Goal: Task Accomplishment & Management: Manage account settings

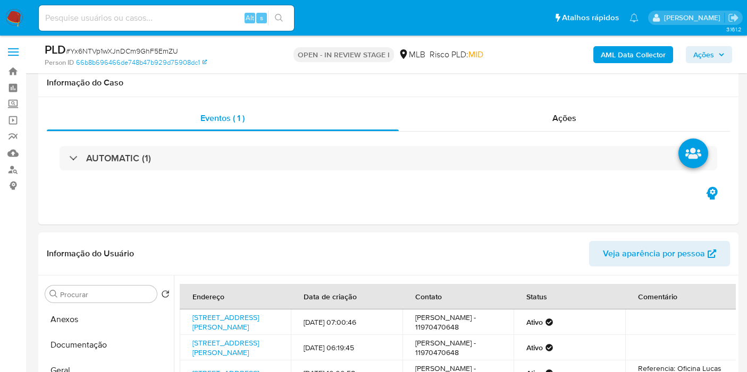
select select "10"
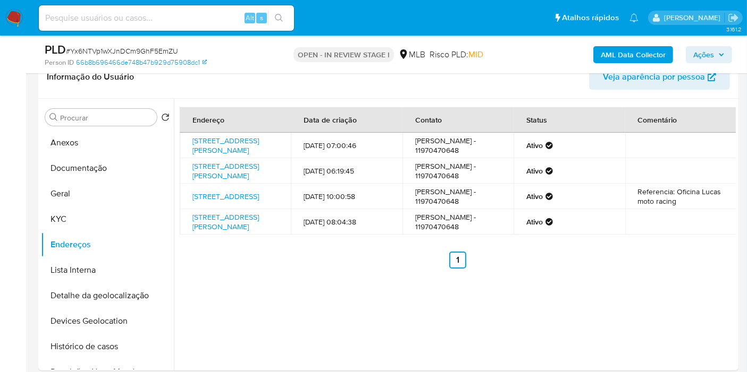
scroll to position [59, 0]
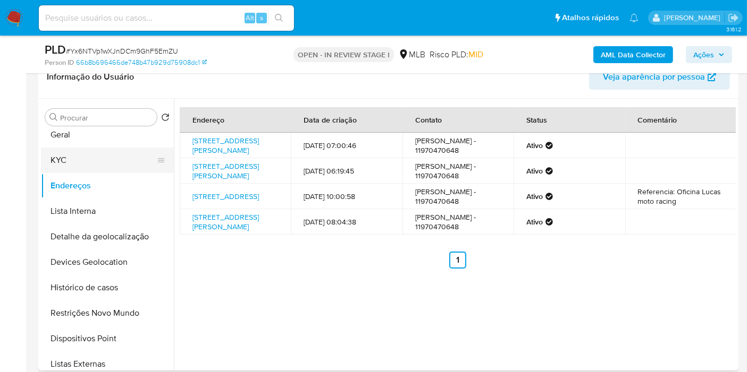
click at [89, 148] on button "KYC" at bounding box center [103, 161] width 124 height 26
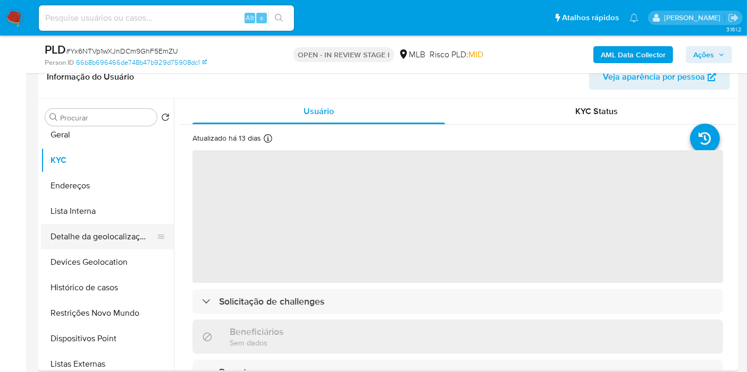
scroll to position [0, 0]
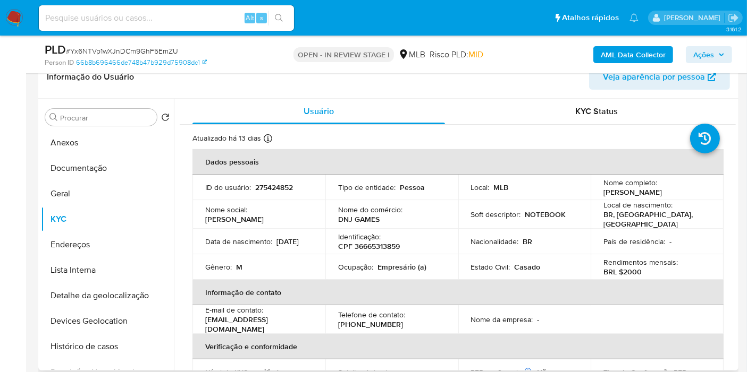
click at [380, 243] on p "CPF 36665313859" at bounding box center [369, 247] width 62 height 10
copy p "36665313859"
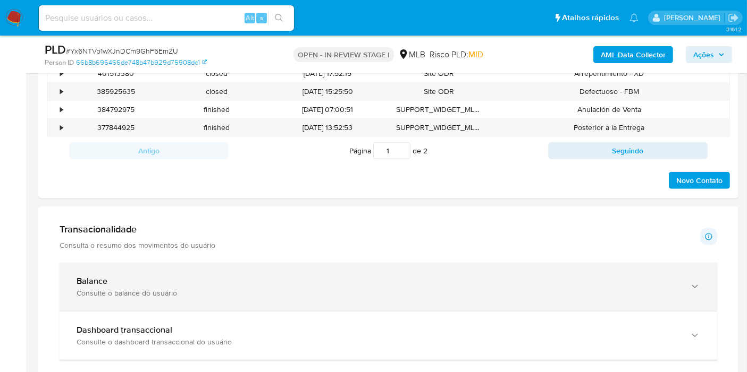
click at [270, 293] on div "Consulte o balance do usuário" at bounding box center [378, 294] width 602 height 10
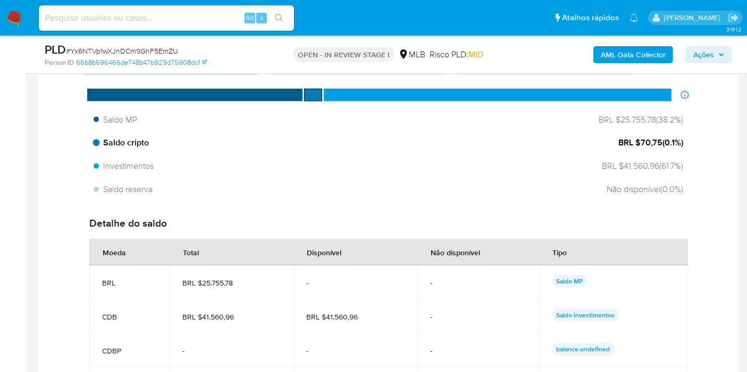
scroll to position [944, 0]
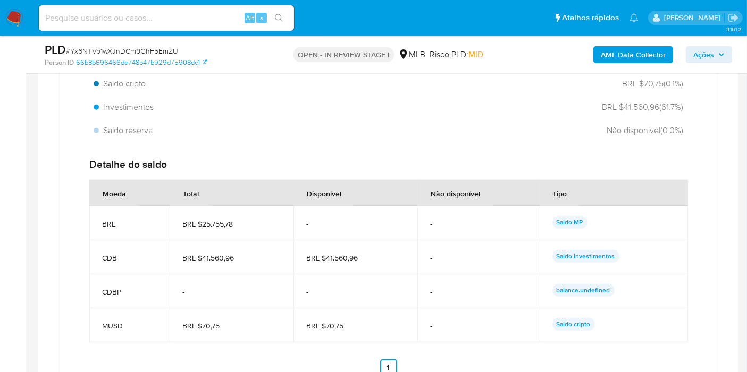
drag, startPoint x: 358, startPoint y: 258, endPoint x: 326, endPoint y: 256, distance: 31.9
click at [326, 256] on span "BRL $41.560,96" at bounding box center [355, 258] width 98 height 10
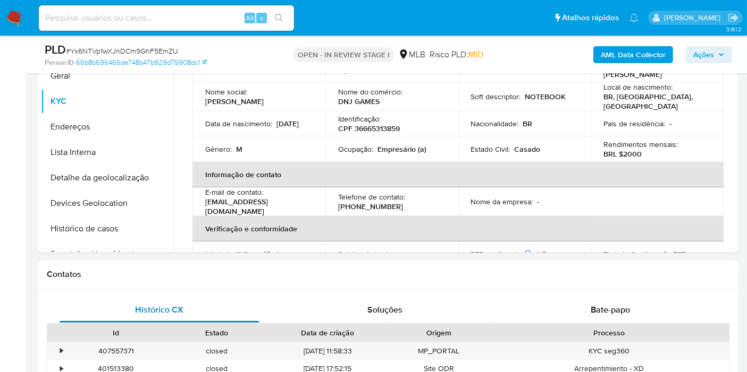
drag, startPoint x: 107, startPoint y: 231, endPoint x: 263, endPoint y: 299, distance: 170.1
click at [107, 231] on button "Histórico de casos" at bounding box center [107, 229] width 133 height 26
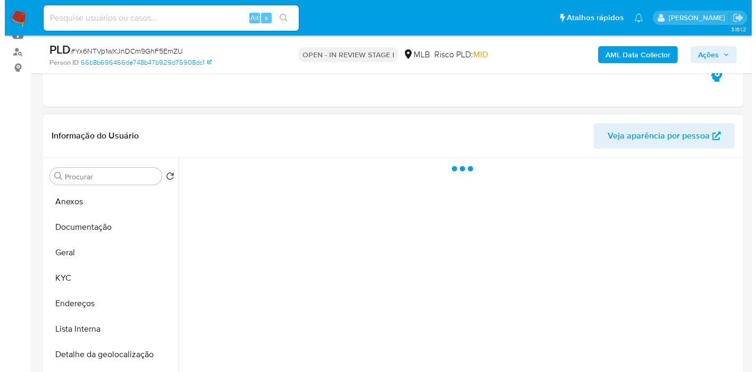
scroll to position [177, 0]
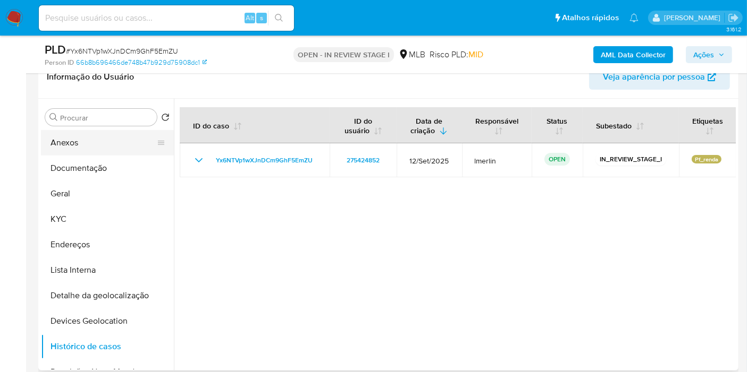
click at [84, 149] on button "Anexos" at bounding box center [103, 143] width 124 height 26
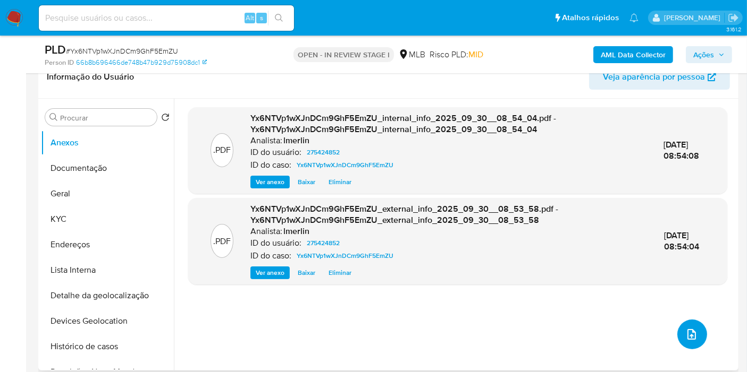
click at [688, 336] on icon "upload-file" at bounding box center [691, 334] width 13 height 13
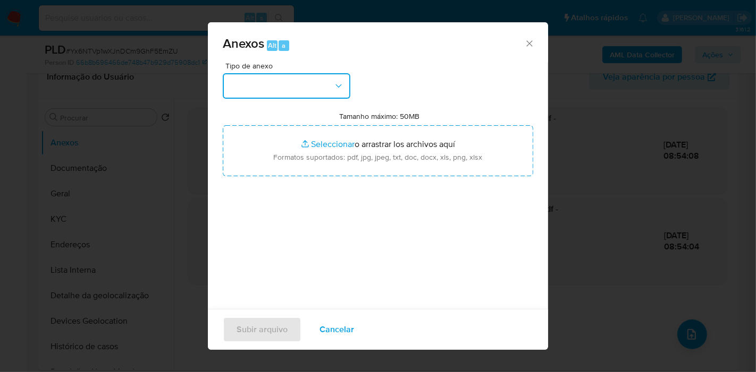
click at [313, 94] on button "button" at bounding box center [287, 86] width 128 height 26
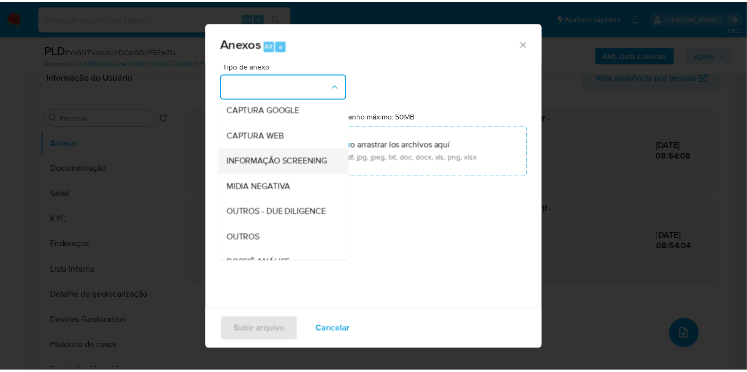
scroll to position [118, 0]
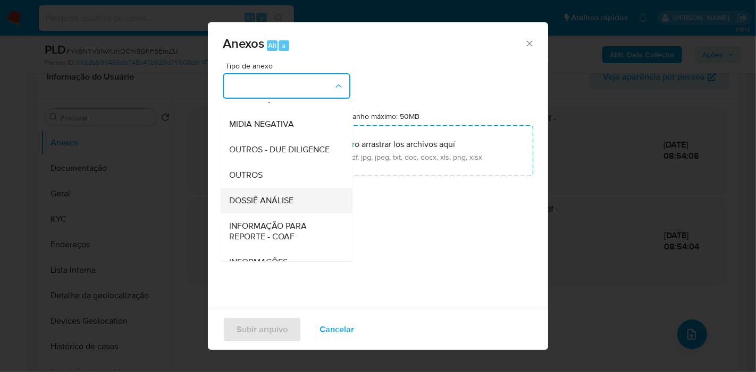
click at [289, 206] on span "DOSSIÊ ANÁLISE" at bounding box center [261, 201] width 64 height 11
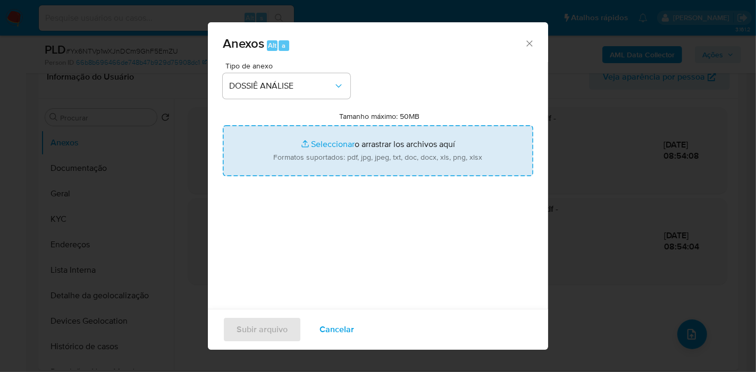
click at [345, 154] on input "Tamanho máximo: 50MB Seleccionar archivos" at bounding box center [378, 150] width 310 height 51
type input "C:\fakepath\Declínio - Yx6NTVp1wXJnDCm9GhF5EmZU - CPF 36665313859 - [PERSON_NAM…"
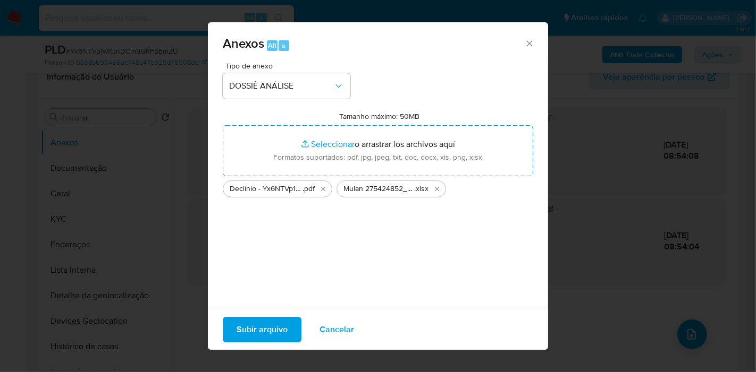
click at [266, 323] on span "Subir arquivo" at bounding box center [261, 329] width 51 height 23
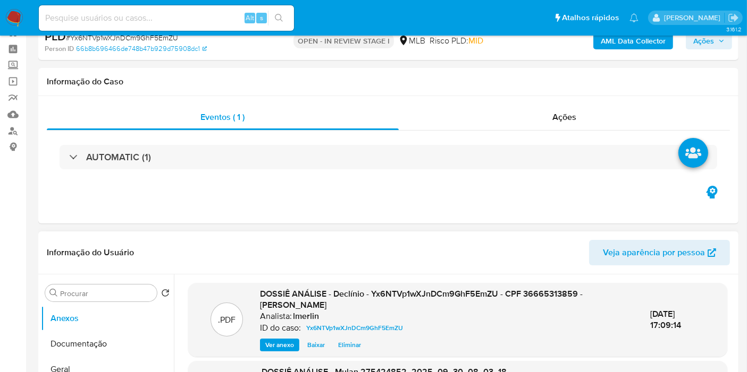
scroll to position [0, 0]
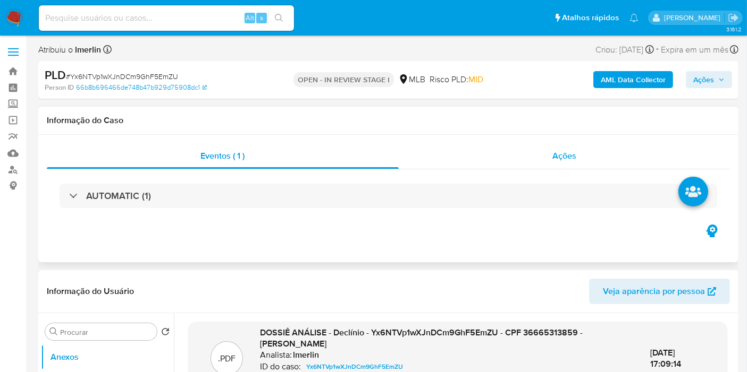
click at [603, 152] on div "Ações" at bounding box center [565, 156] width 332 height 26
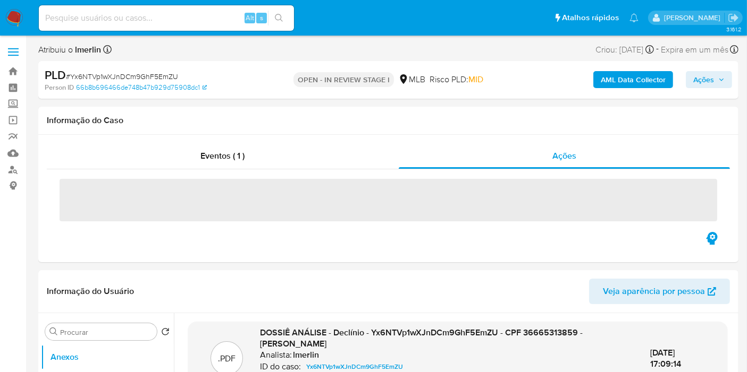
click at [712, 79] on span "Ações" at bounding box center [703, 79] width 21 height 17
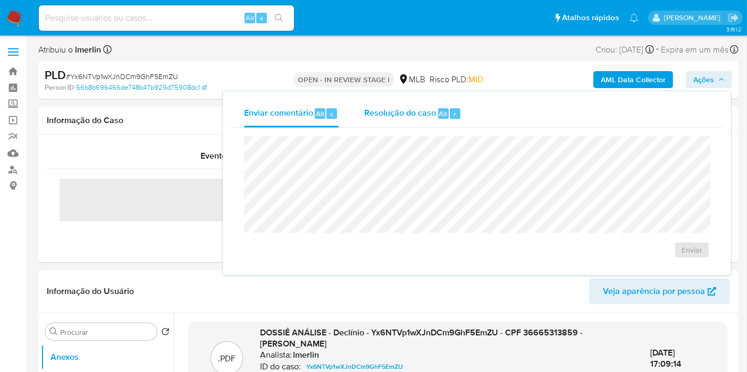
click at [412, 107] on span "Resolução do caso" at bounding box center [400, 113] width 72 height 12
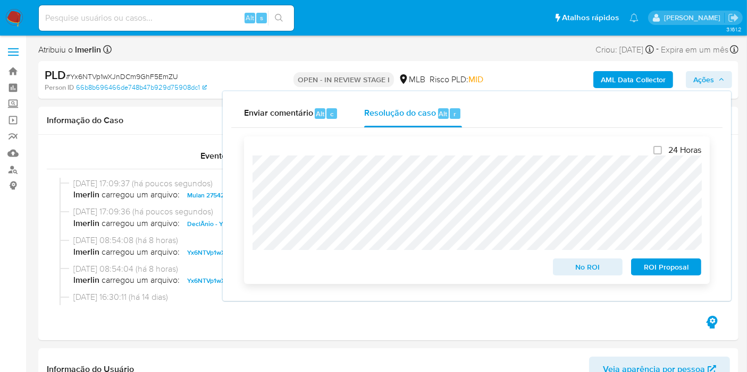
click at [570, 267] on span "No ROI" at bounding box center [587, 267] width 55 height 15
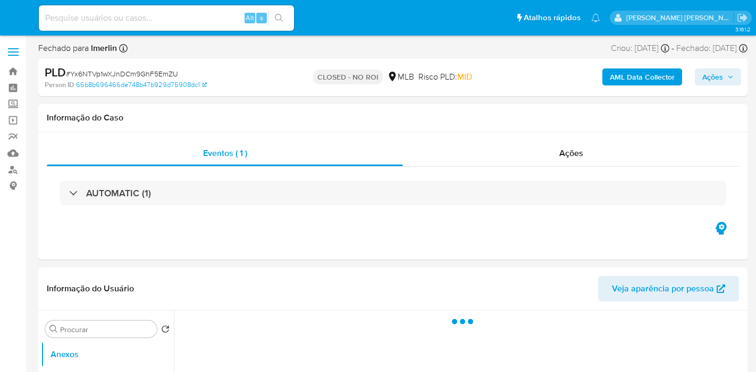
select select "10"
